Goal: Obtain resource: Obtain resource

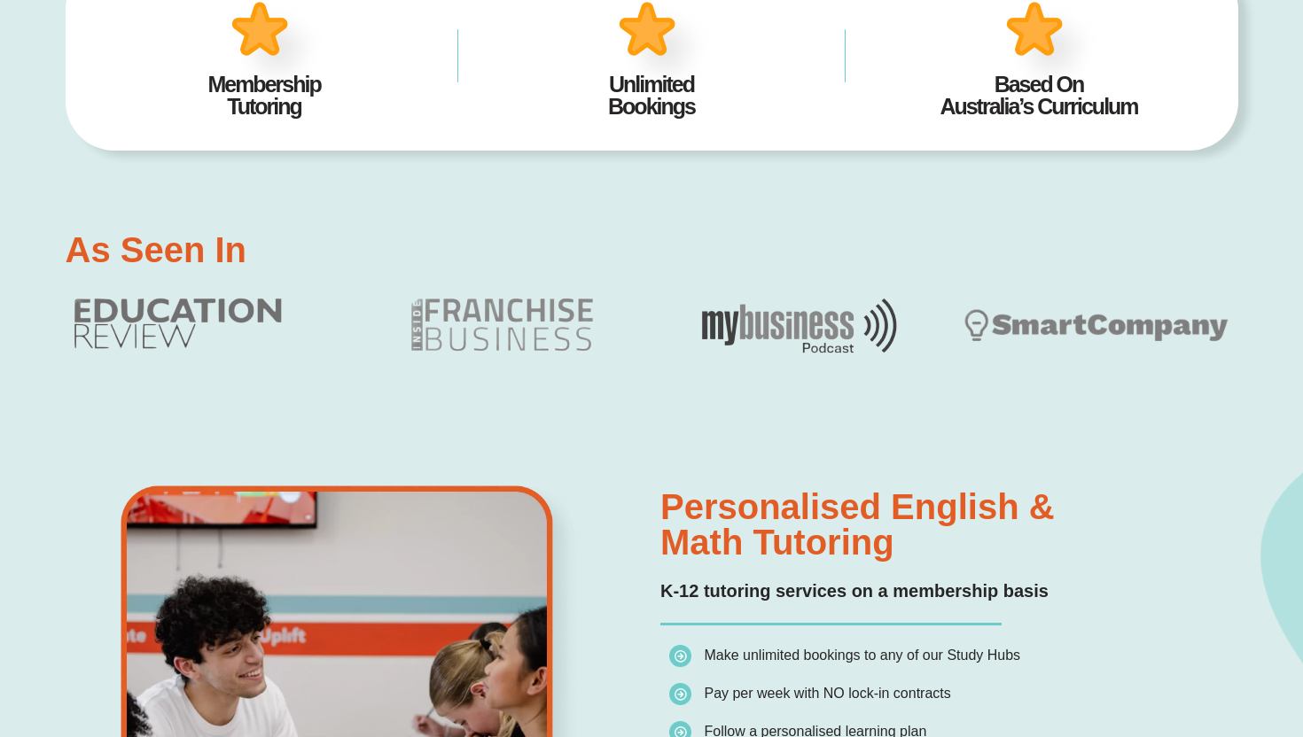
scroll to position [484, 0]
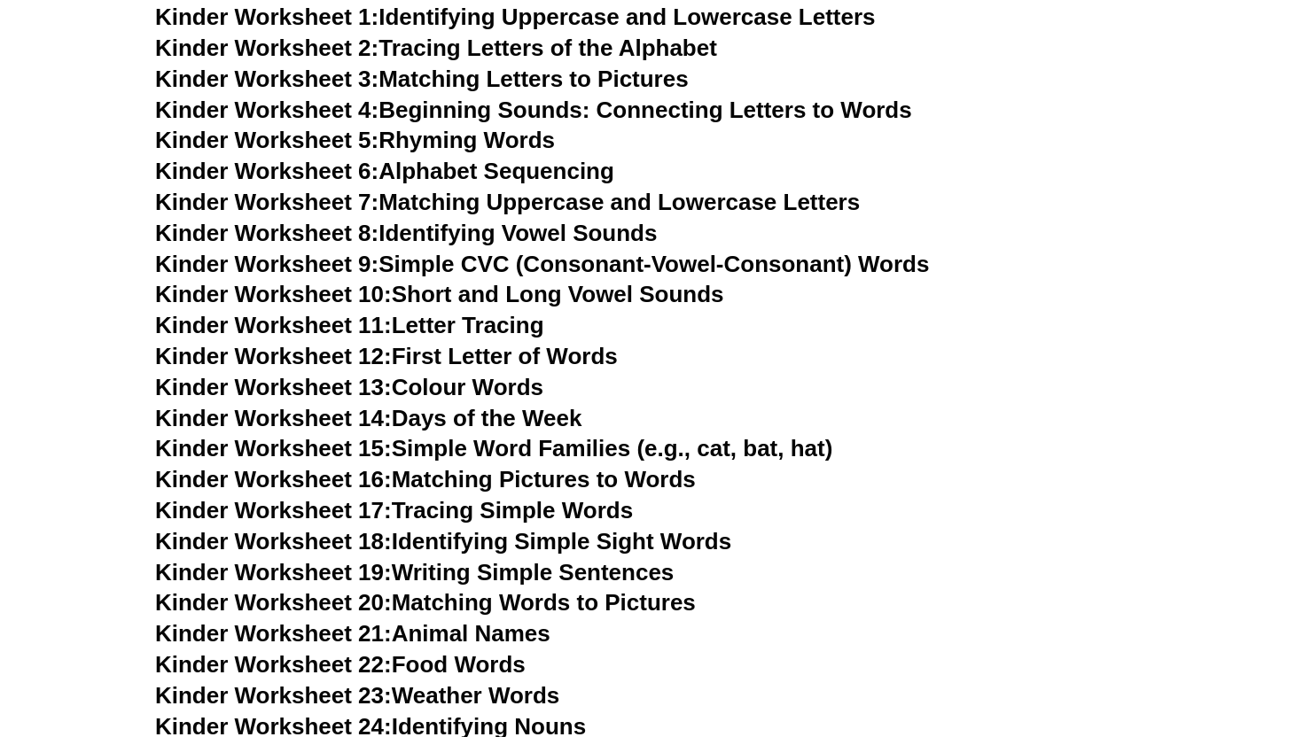
scroll to position [986, 0]
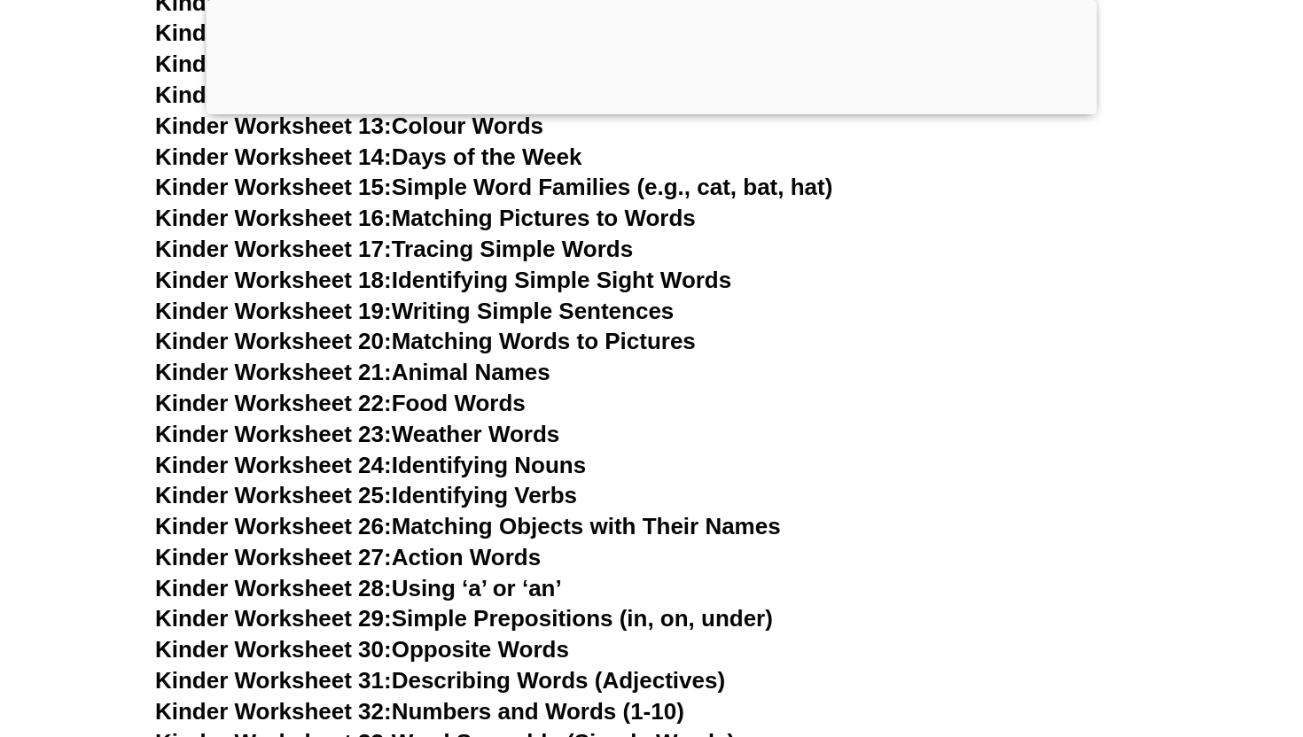
click at [657, 110] on div at bounding box center [651, 110] width 891 height 0
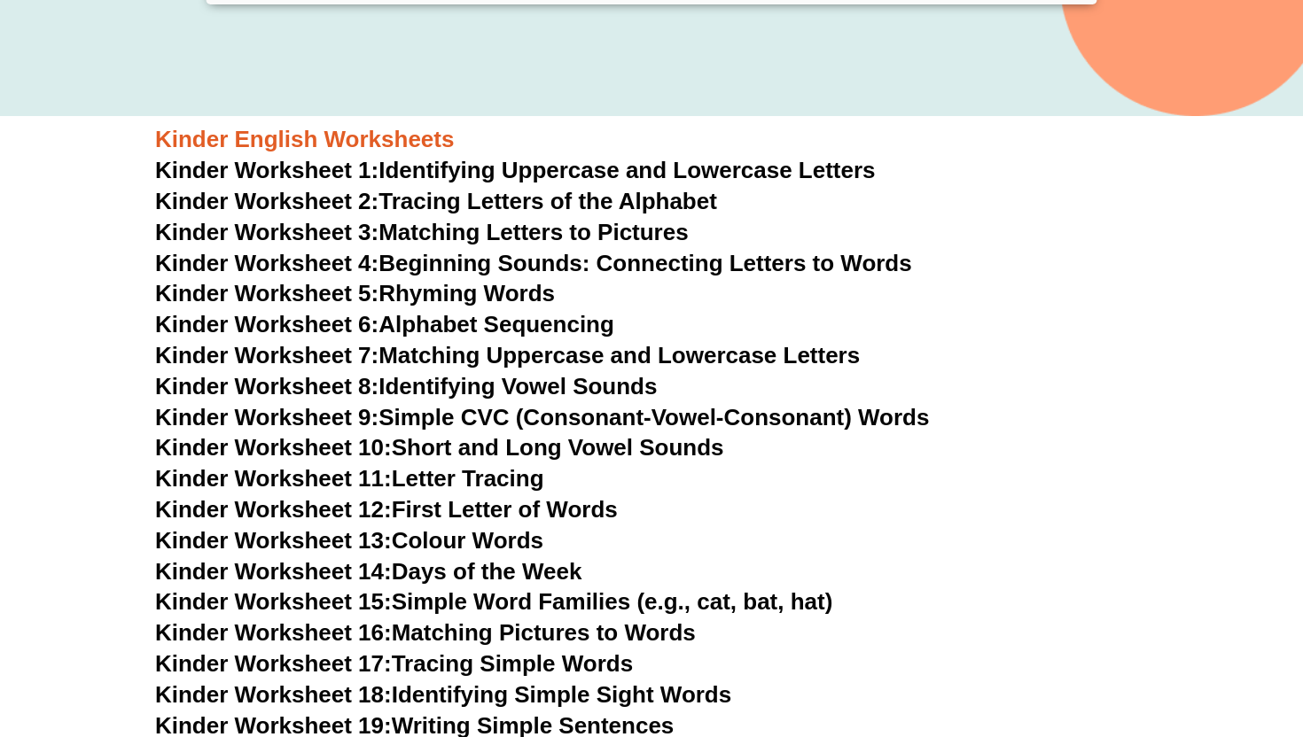
scroll to position [0, 0]
